Goal: Information Seeking & Learning: Learn about a topic

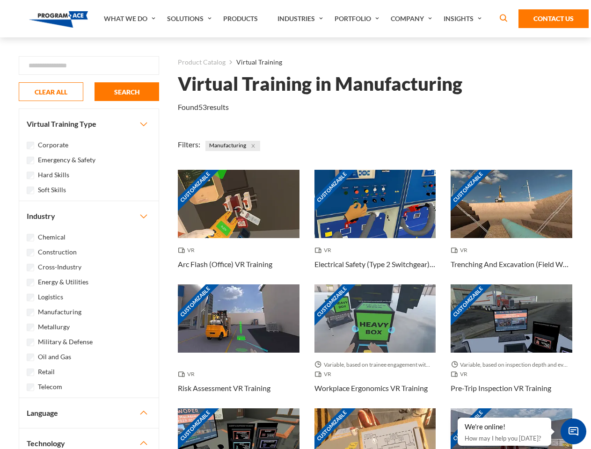
click at [131, 19] on link "What We Do" at bounding box center [130, 18] width 63 height 37
click at [190, 19] on link "Solutions" at bounding box center [190, 18] width 56 height 37
click at [301, 19] on link "Industries" at bounding box center [301, 18] width 57 height 37
click at [413, 19] on link "Company" at bounding box center [412, 18] width 53 height 37
click at [464, 19] on link "Insights" at bounding box center [464, 18] width 50 height 37
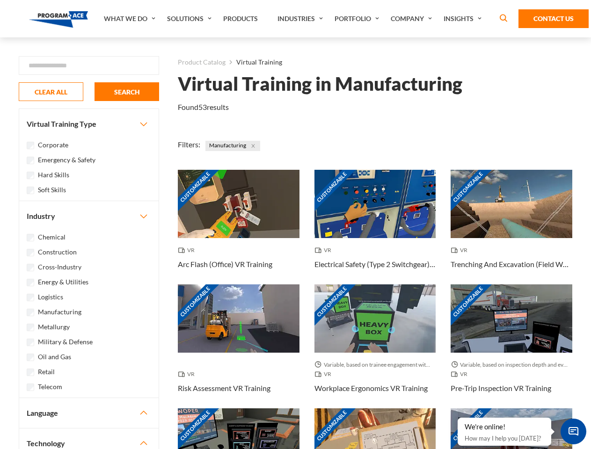
click at [0, 0] on div "Blog White Papers News" at bounding box center [0, 0] width 0 height 0
click at [0, 0] on strong "How Virtual Learning Can Enhance Workforce Productivity: A Guide for L&D Manage…" at bounding box center [0, 0] width 0 height 0
click at [573, 431] on span "Minimize live chat window" at bounding box center [573, 431] width 34 height 34
click at [458, 418] on div "Customizable" at bounding box center [511, 442] width 122 height 68
